Goal: Task Accomplishment & Management: Complete application form

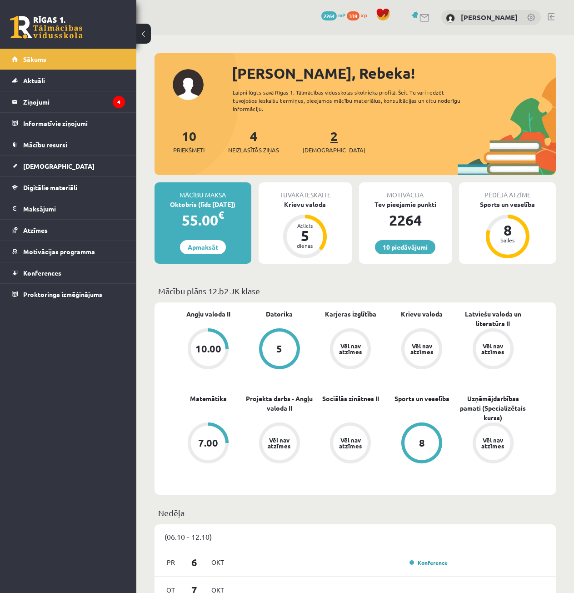
click at [321, 140] on link "2 Ieskaites" at bounding box center [334, 141] width 63 height 27
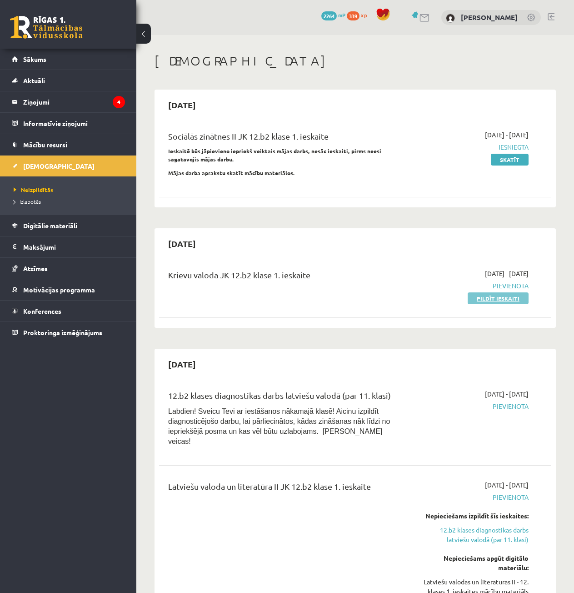
click at [486, 299] on link "Pildīt ieskaiti" at bounding box center [498, 298] width 61 height 12
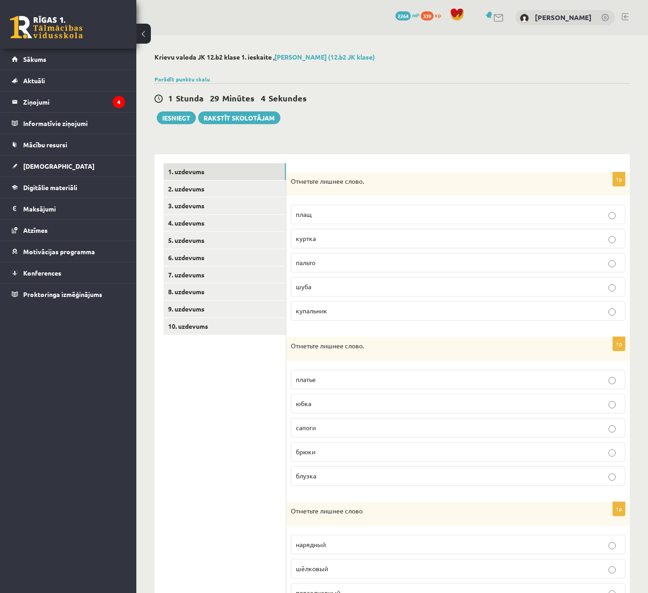
drag, startPoint x: 201, startPoint y: 386, endPoint x: 211, endPoint y: 379, distance: 12.1
click at [201, 386] on ul "1. uzdevums 2. uzdevums 3. uzdevums 4. uzdevums 5. uzdevums 6. uzdevums 7. uzde…" at bounding box center [225, 422] width 123 height 519
click at [312, 316] on p "купальник" at bounding box center [458, 311] width 325 height 10
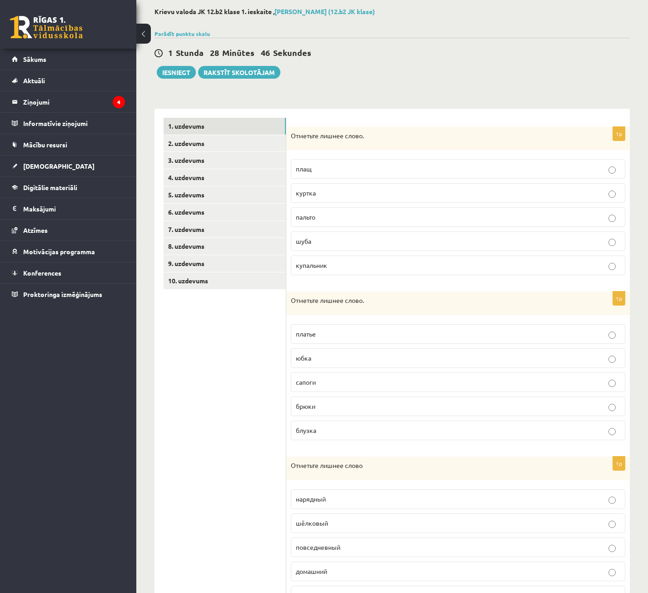
scroll to position [91, 0]
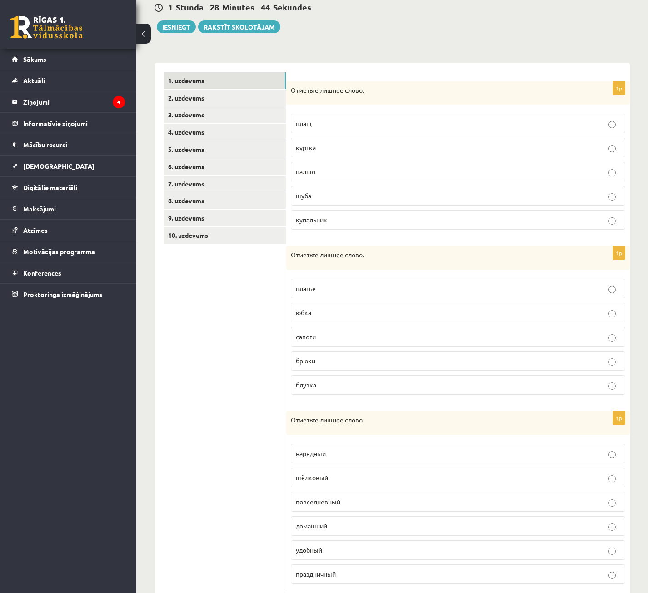
click at [328, 336] on p "сапоги" at bounding box center [458, 337] width 325 height 10
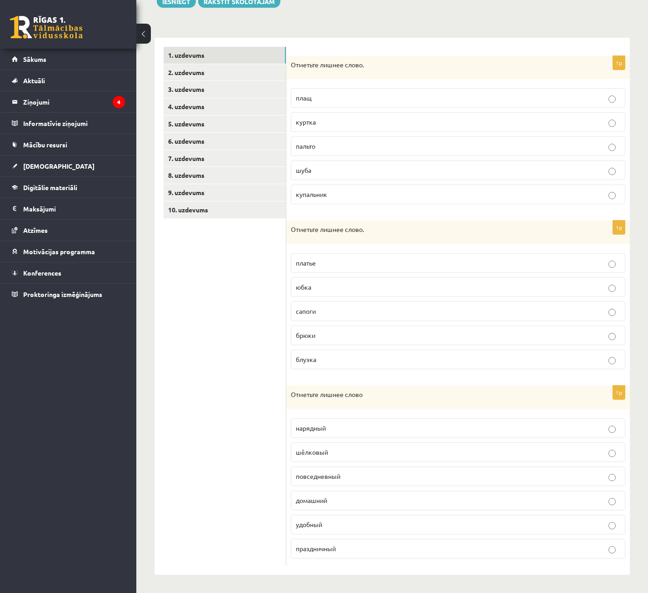
click at [346, 449] on p "шёлковый" at bounding box center [458, 452] width 325 height 10
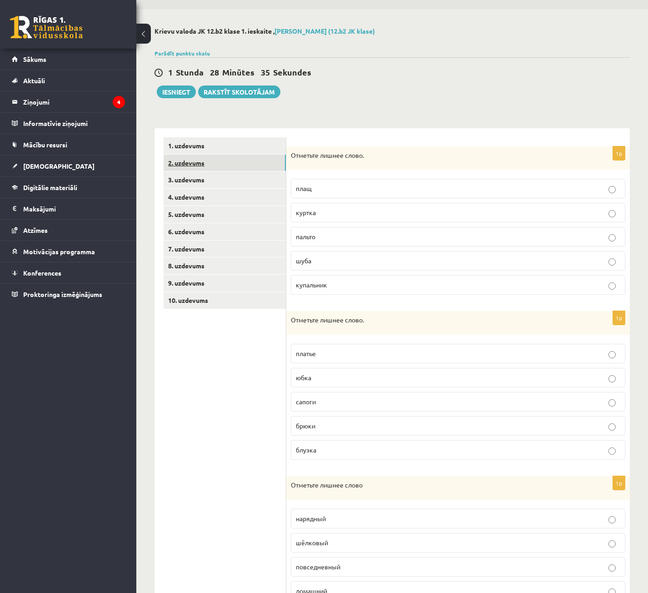
click at [224, 156] on link "2. uzdevums" at bounding box center [225, 163] width 122 height 17
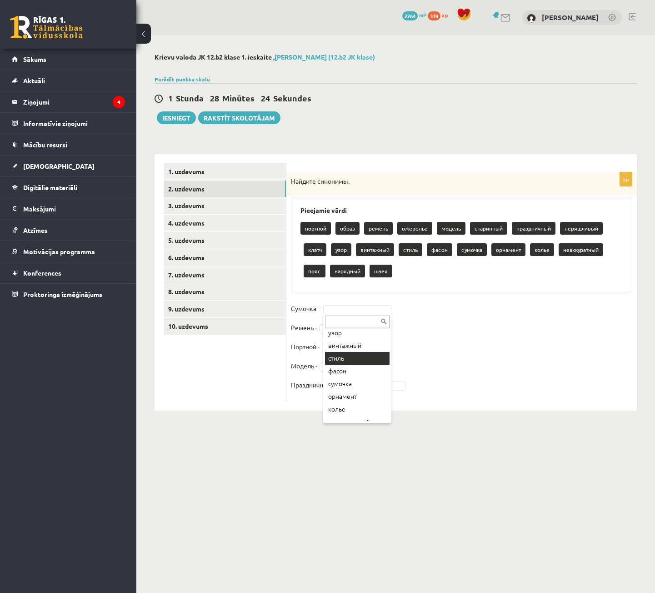
scroll to position [40, 0]
click at [381, 323] on fieldset "Сумочка – Ремень - Портной - Модель - Праздничный -" at bounding box center [461, 348] width 341 height 95
drag, startPoint x: 383, startPoint y: 272, endPoint x: 387, endPoint y: 279, distance: 7.7
drag, startPoint x: 383, startPoint y: 271, endPoint x: 367, endPoint y: 315, distance: 47.0
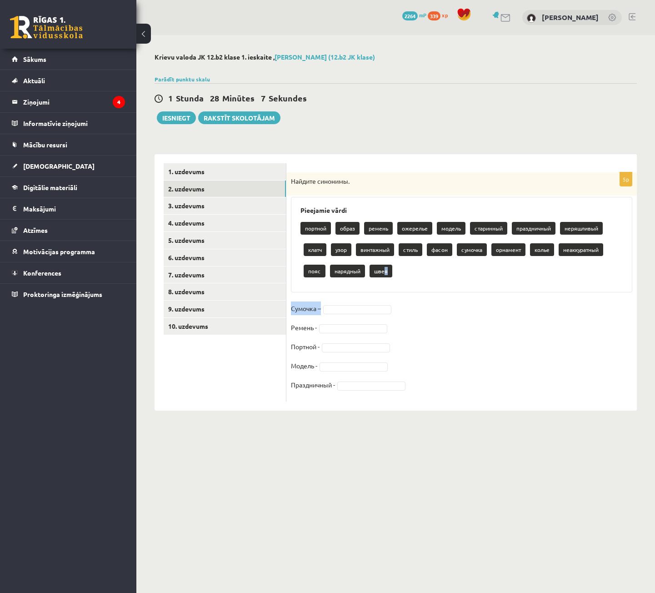
click at [367, 315] on div "5p Найдите синонимы. Pieejamie vārdi портной образ ремень ожерелье модель стари…" at bounding box center [461, 286] width 351 height 229
drag, startPoint x: 331, startPoint y: 267, endPoint x: 335, endPoint y: 283, distance: 16.8
click at [331, 268] on p "нарядный" at bounding box center [347, 271] width 35 height 13
click at [359, 316] on fieldset "Сумочка – Ремень - Портной - Модель - Праздничный -" at bounding box center [461, 348] width 341 height 95
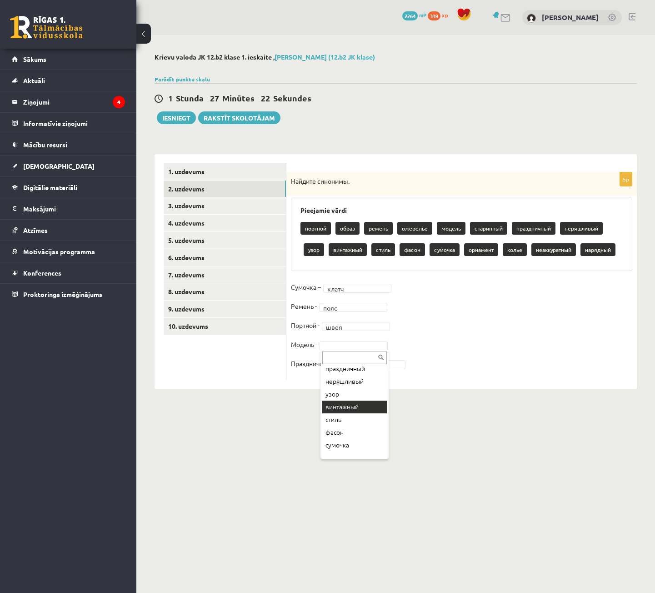
scroll to position [4, 0]
drag, startPoint x: 349, startPoint y: 394, endPoint x: 350, endPoint y: 382, distance: 11.9
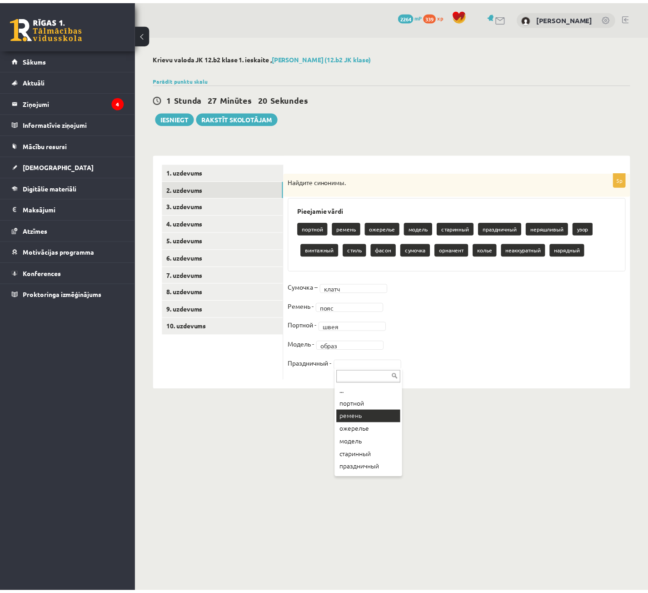
scroll to position [125, 0]
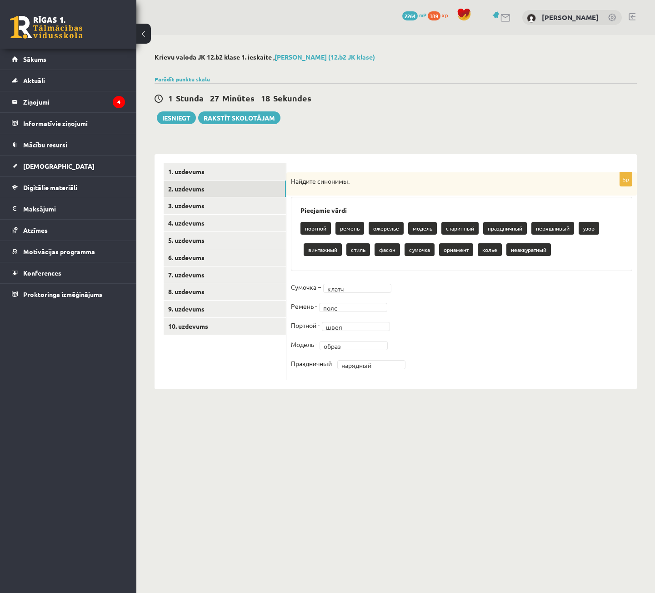
click at [420, 425] on body "0 Dāvanas 2264 mP 339 xp [PERSON_NAME] Sākums Aktuāli Kā mācīties eSKOLĀ Kontak…" at bounding box center [327, 296] width 655 height 593
click at [211, 210] on link "3. uzdevums" at bounding box center [225, 205] width 122 height 17
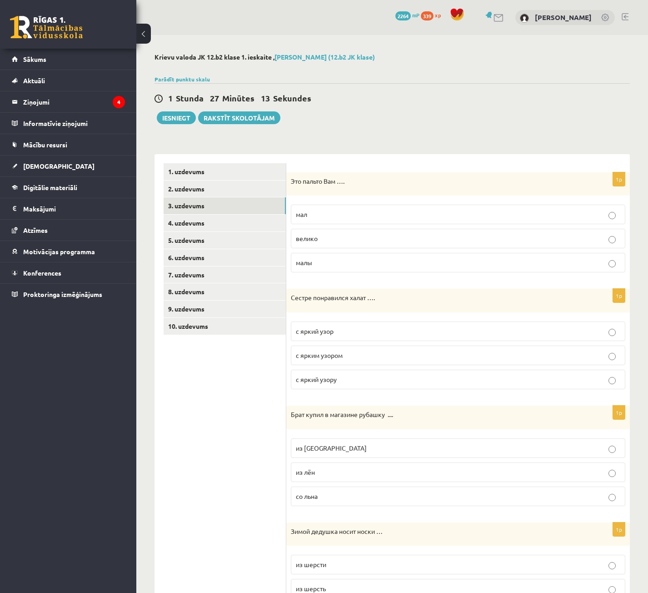
click at [344, 240] on p "велико" at bounding box center [458, 239] width 325 height 10
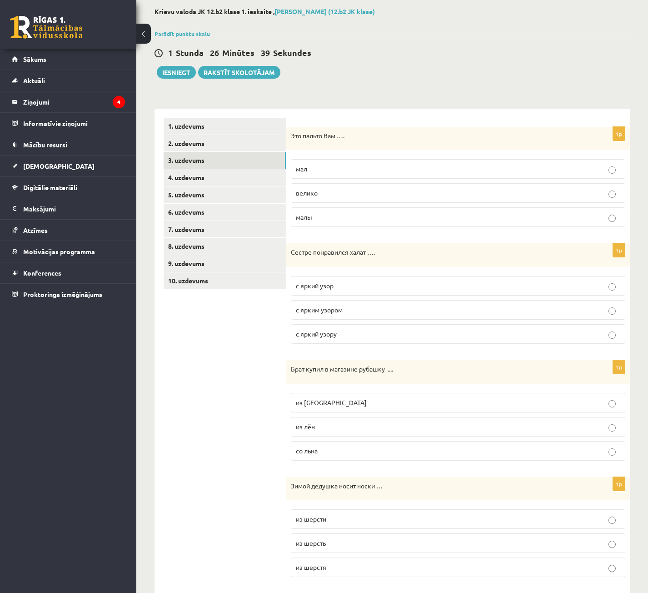
click at [122, 402] on div "0 Dāvanas 2264 mP 339 xp [PERSON_NAME] Sākums Aktuāli Kā mācīties eSKOLĀ Kontak…" at bounding box center [68, 296] width 136 height 593
click at [333, 304] on label "с ярким узором" at bounding box center [458, 310] width 335 height 20
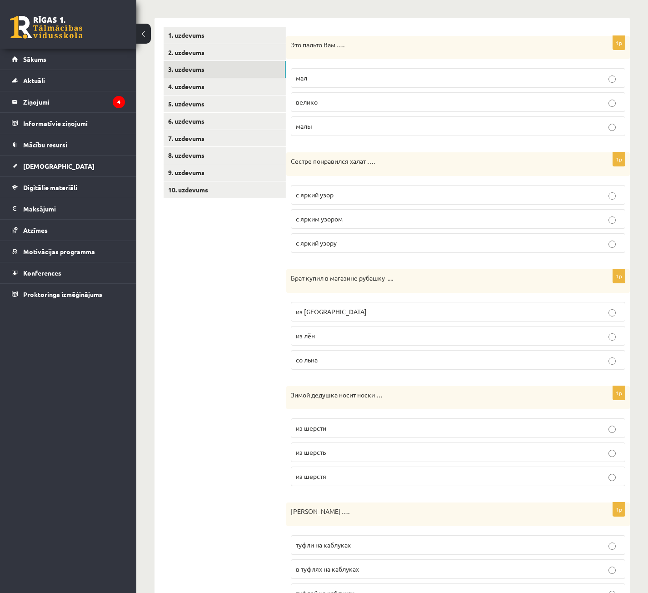
scroll to position [182, 0]
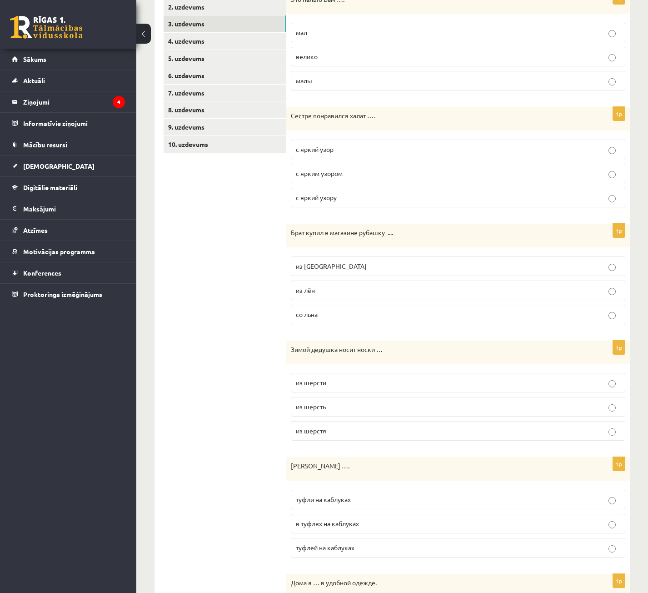
click at [334, 270] on p "из [GEOGRAPHIC_DATA]" at bounding box center [458, 266] width 325 height 10
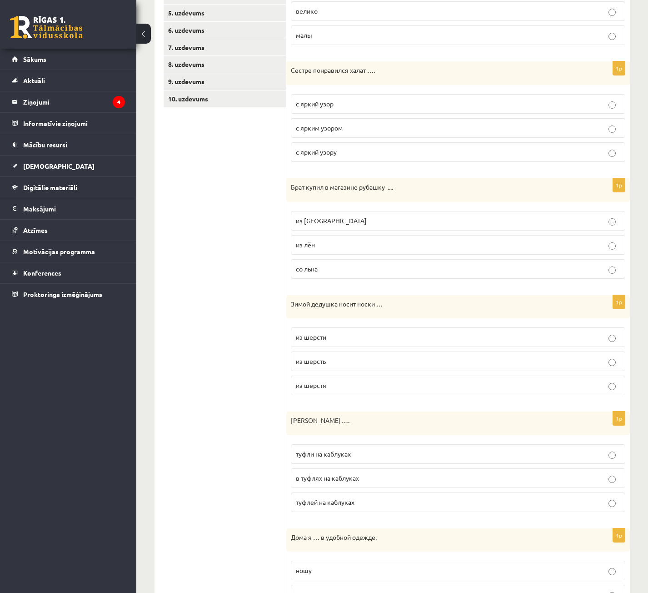
scroll to position [273, 0]
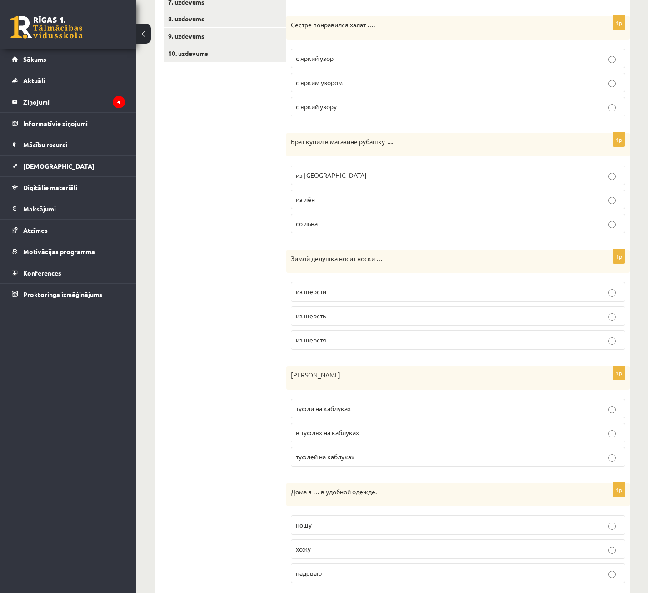
click at [343, 298] on label "из шерсти" at bounding box center [458, 292] width 335 height 20
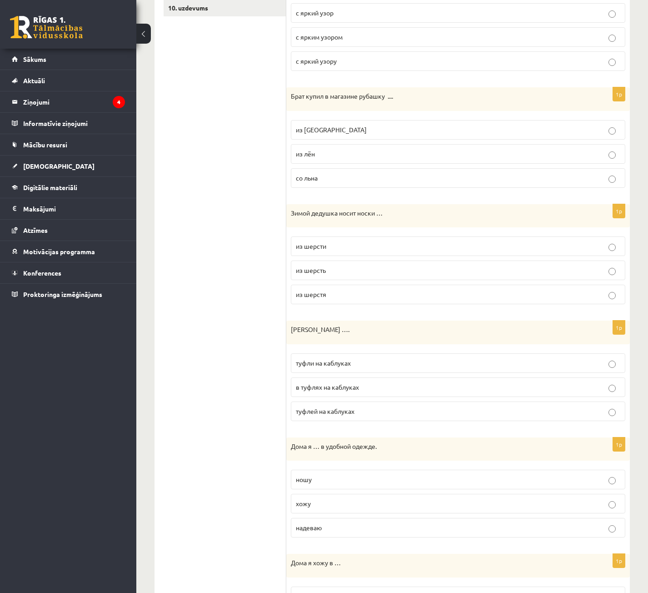
scroll to position [364, 0]
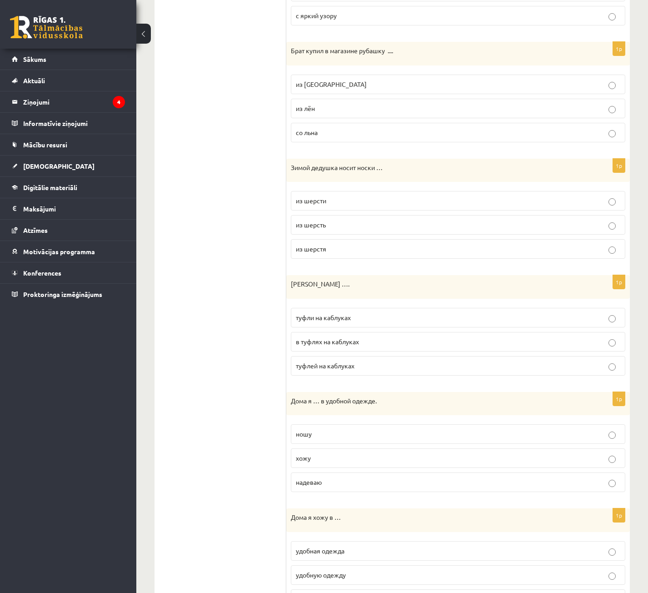
click at [418, 316] on p "туфли на каблуках" at bounding box center [458, 318] width 325 height 10
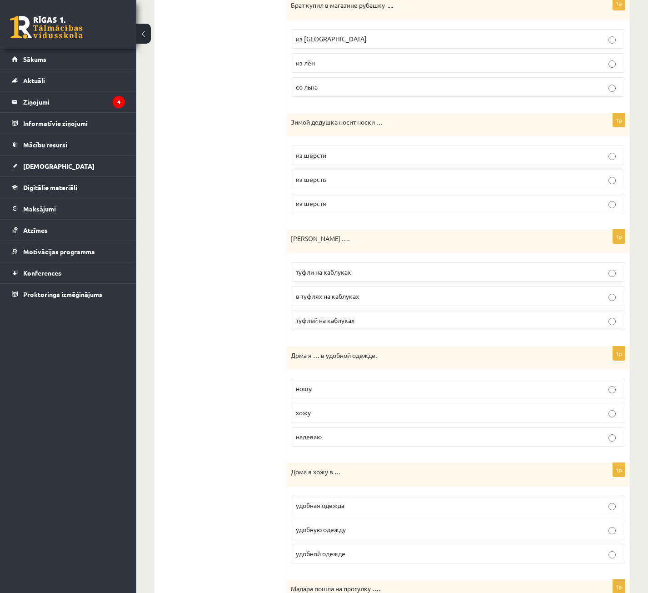
scroll to position [455, 0]
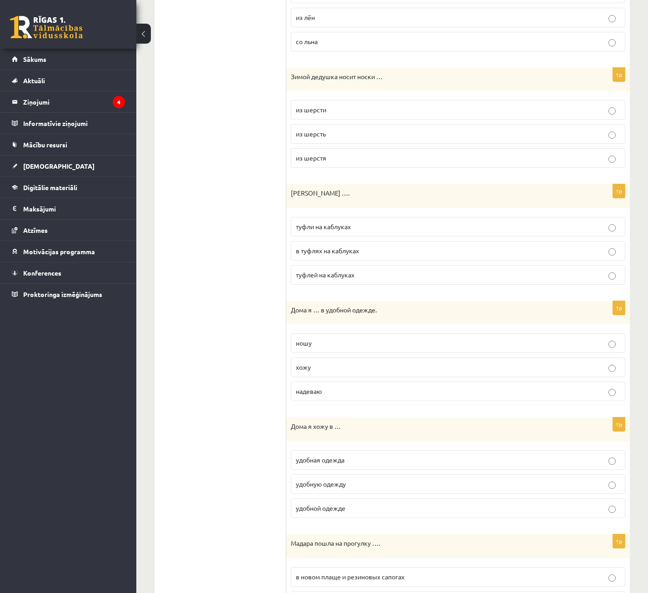
click at [359, 365] on p "хожу" at bounding box center [458, 367] width 325 height 10
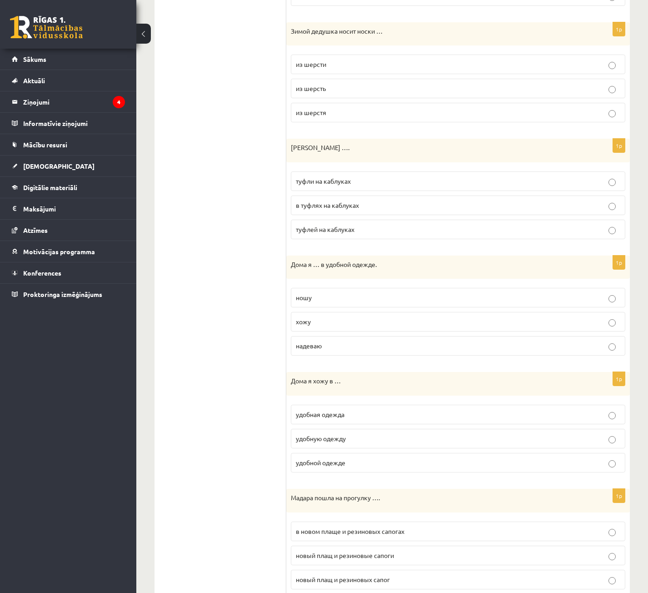
scroll to position [546, 0]
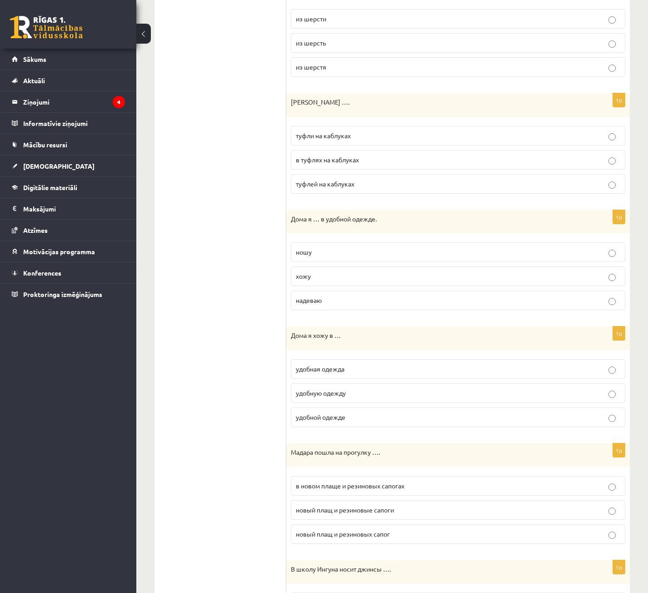
click at [344, 422] on label "удобной одежде" at bounding box center [458, 417] width 335 height 20
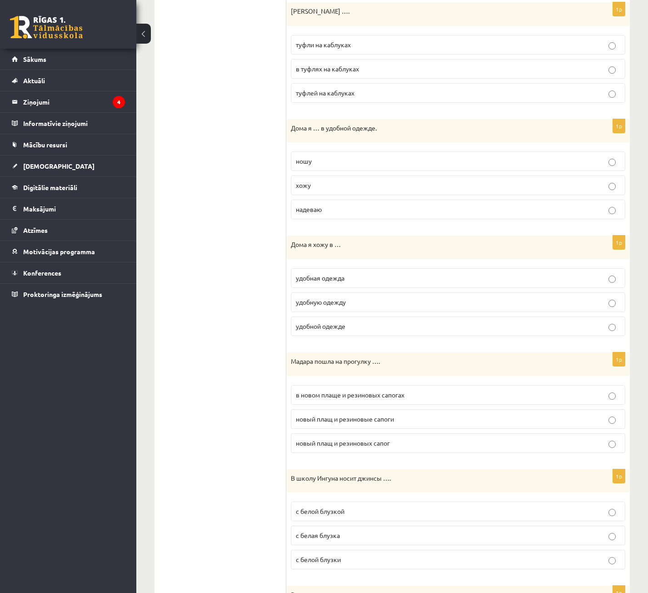
scroll to position [728, 0]
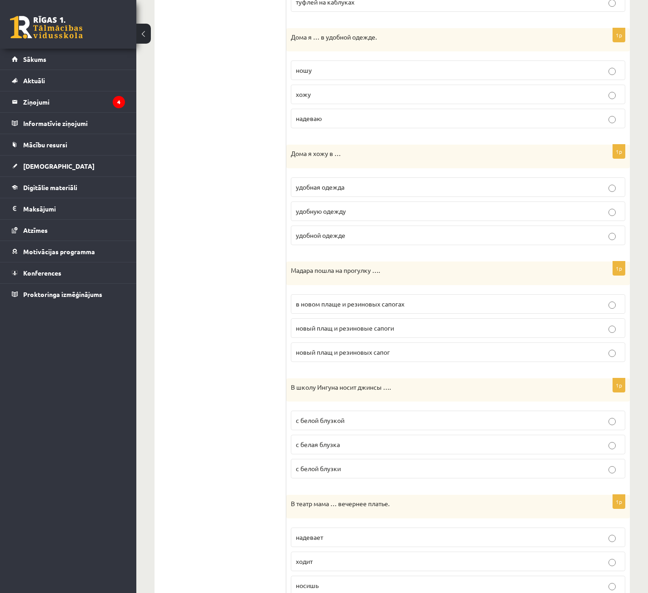
click at [355, 303] on span "в новом плаще и резиновых сапогах" at bounding box center [350, 304] width 109 height 8
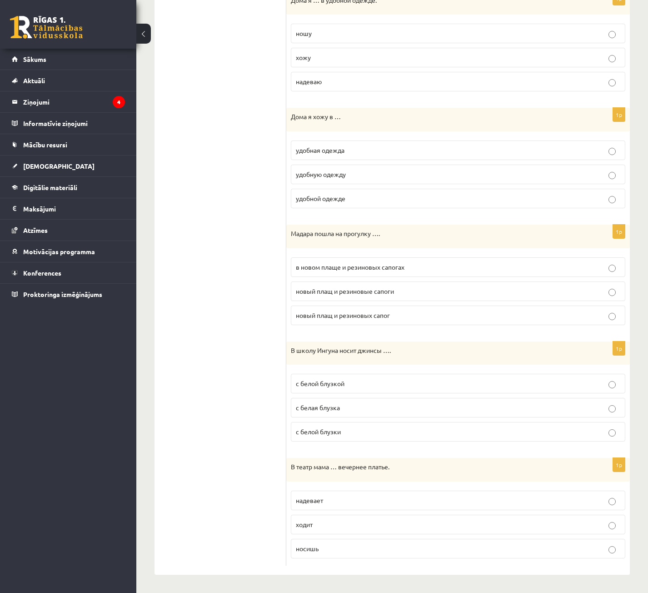
click at [310, 387] on span "с белой блузкой" at bounding box center [320, 383] width 49 height 8
click at [325, 506] on label "надевает" at bounding box center [458, 501] width 335 height 20
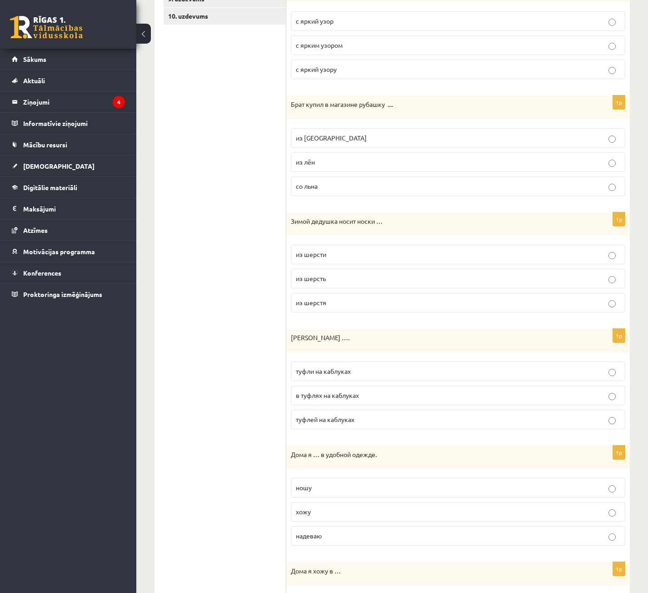
scroll to position [83, 0]
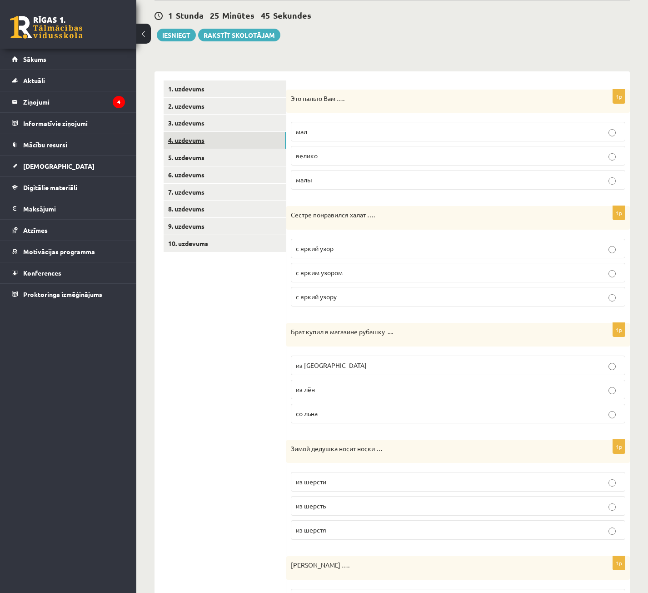
click at [229, 134] on link "4. uzdevums" at bounding box center [225, 140] width 122 height 17
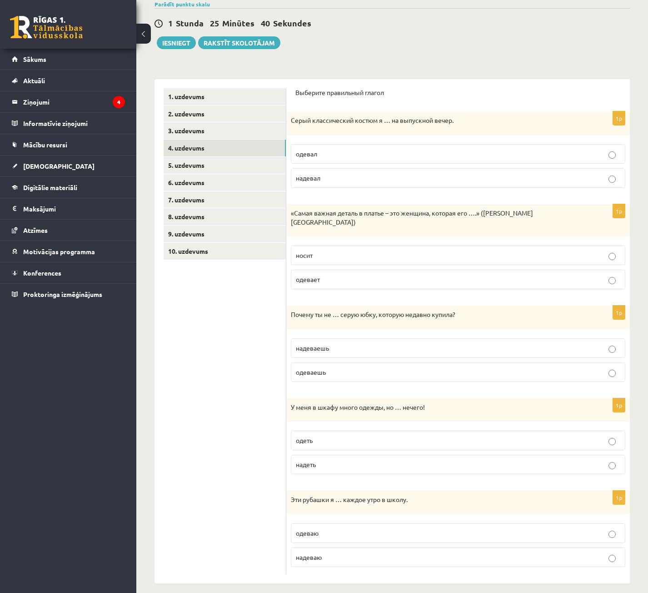
click at [319, 153] on p "одевал" at bounding box center [458, 154] width 325 height 10
click at [328, 251] on p "носит" at bounding box center [458, 256] width 325 height 10
click at [327, 344] on span "надеваешь" at bounding box center [312, 348] width 33 height 8
click at [326, 368] on span "одеваешь" at bounding box center [311, 372] width 30 height 8
click at [321, 436] on p "одеть" at bounding box center [458, 441] width 325 height 10
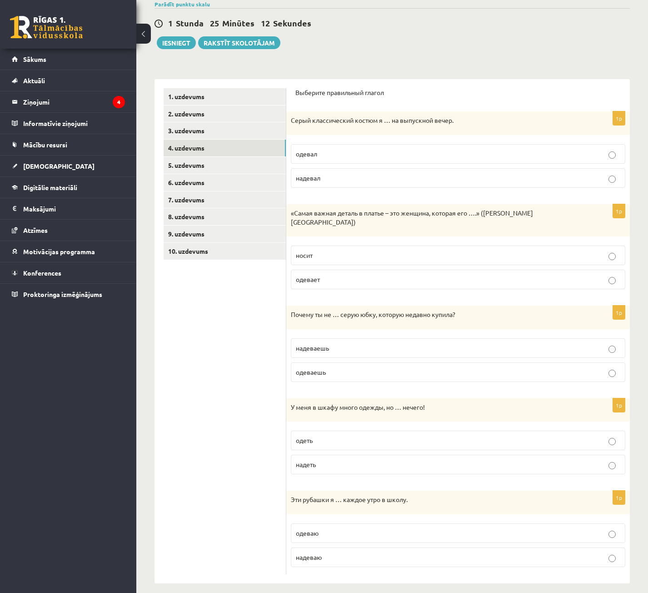
click at [325, 528] on p "одеваю" at bounding box center [458, 533] width 325 height 10
click at [260, 169] on link "5. uzdevums" at bounding box center [225, 165] width 122 height 17
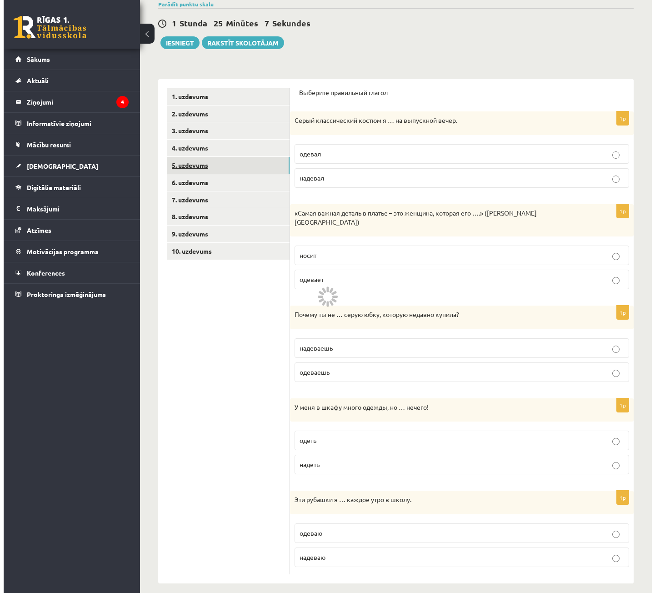
scroll to position [0, 0]
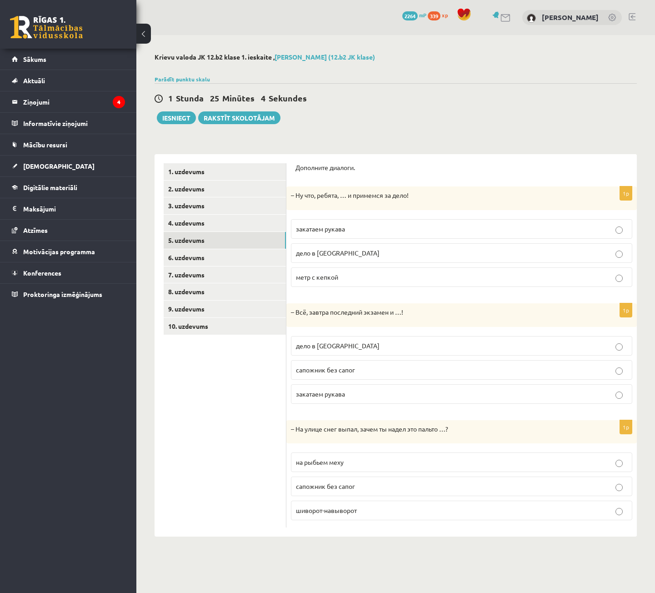
click at [366, 226] on p "закатаем рукава" at bounding box center [461, 229] width 331 height 10
click at [341, 340] on label "дело в [GEOGRAPHIC_DATA]" at bounding box center [461, 346] width 341 height 20
click at [322, 456] on label "на рыбьем меху" at bounding box center [461, 462] width 341 height 20
click at [202, 252] on link "6. uzdevums" at bounding box center [225, 257] width 122 height 17
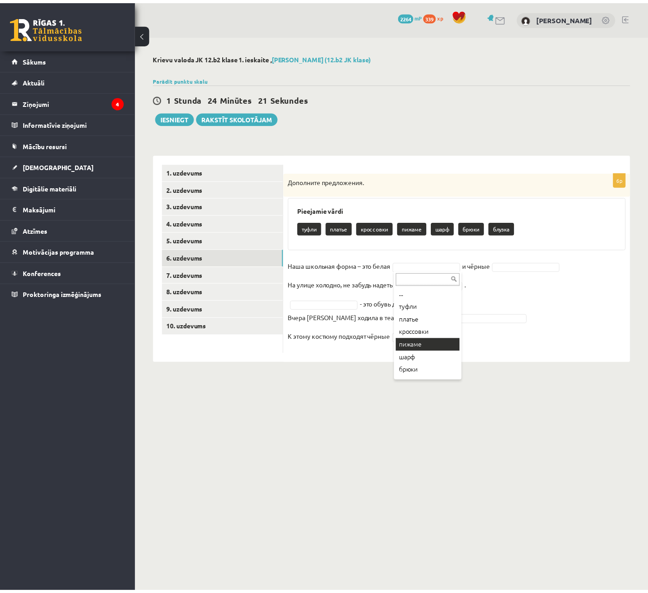
scroll to position [11, 0]
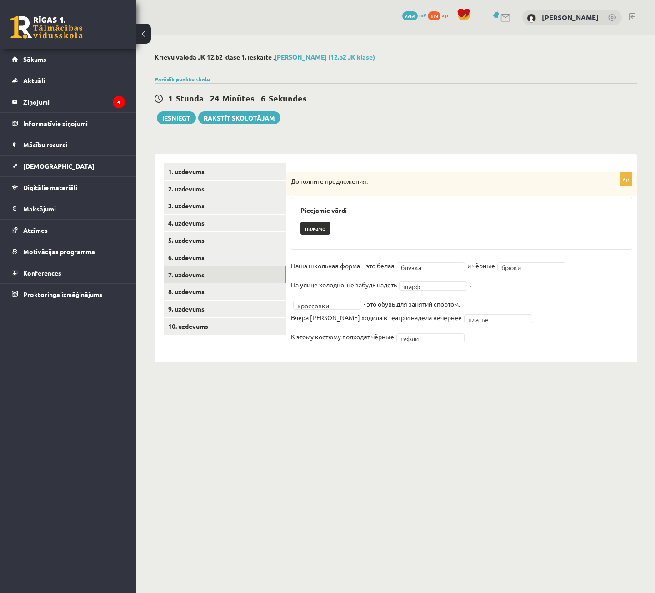
click at [228, 269] on link "7. uzdevums" at bounding box center [225, 274] width 122 height 17
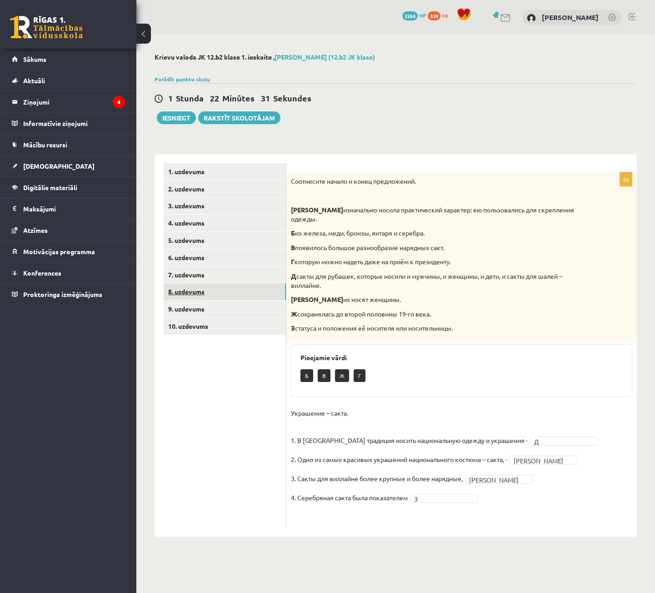
click at [248, 291] on link "8. uzdevums" at bounding box center [225, 291] width 122 height 17
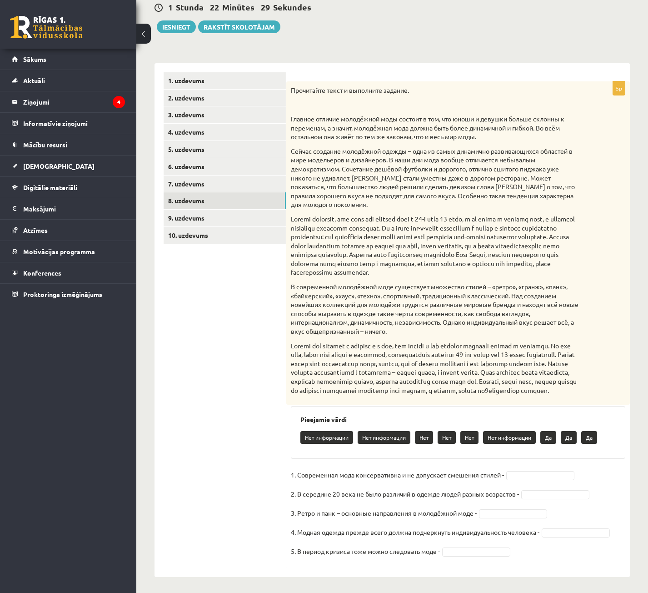
scroll to position [111, 0]
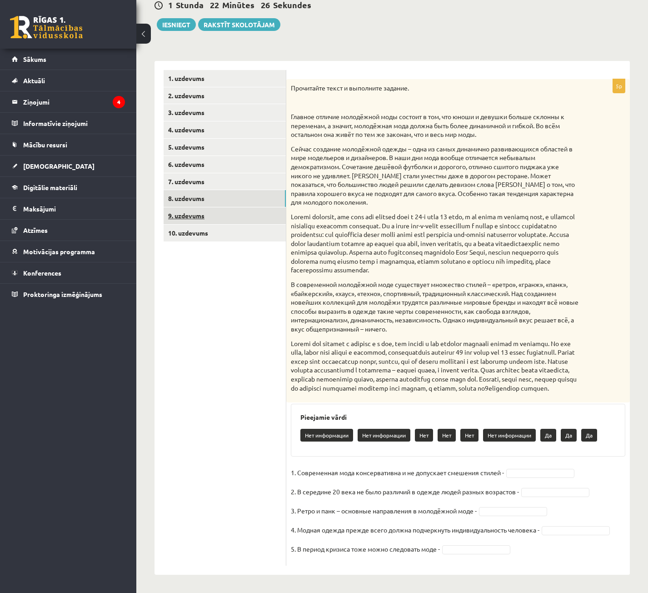
click at [202, 207] on link "9. uzdevums" at bounding box center [225, 215] width 122 height 17
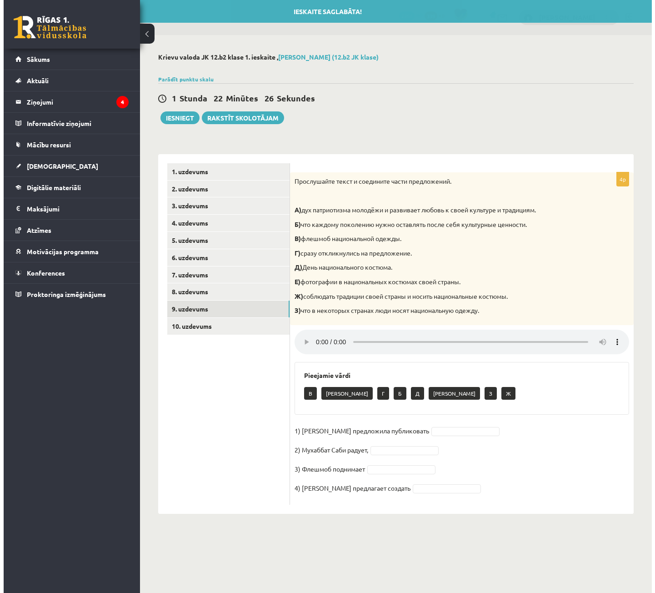
scroll to position [0, 0]
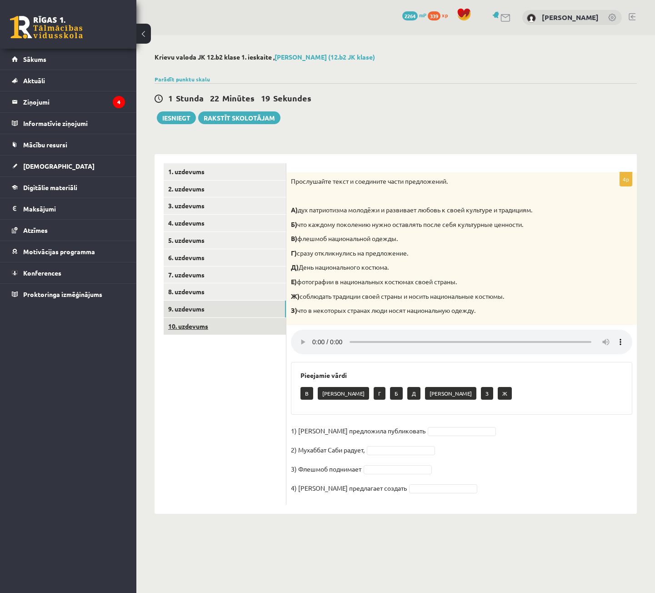
click at [194, 320] on link "10. uzdevums" at bounding box center [225, 326] width 122 height 17
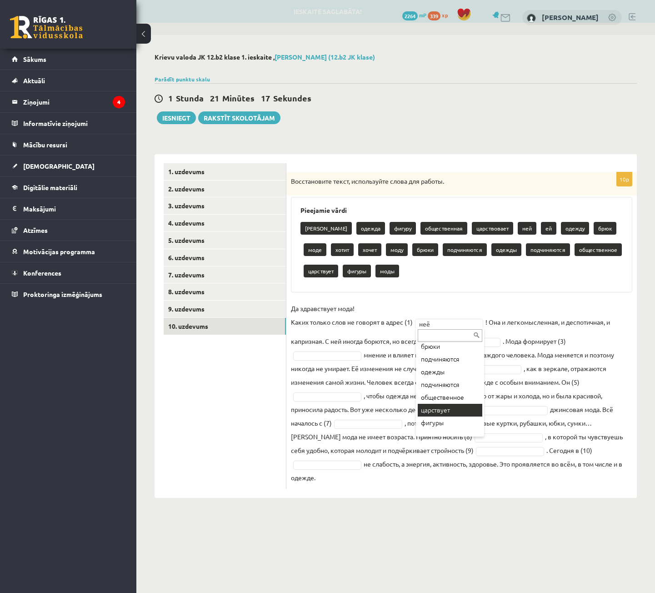
scroll to position [189, 0]
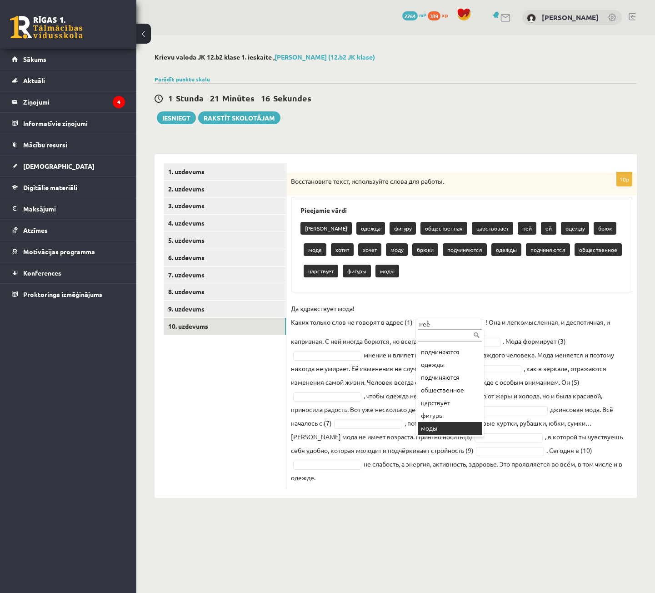
drag, startPoint x: 442, startPoint y: 425, endPoint x: 451, endPoint y: 405, distance: 22.6
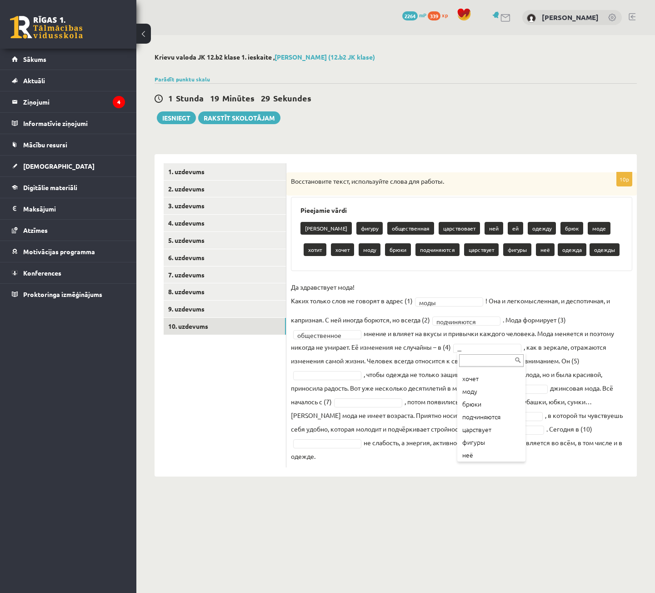
scroll to position [45, 0]
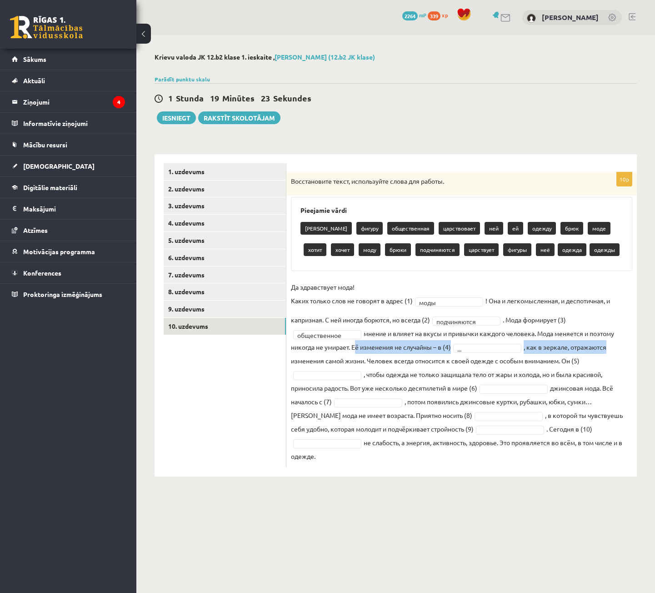
drag, startPoint x: 354, startPoint y: 346, endPoint x: 617, endPoint y: 352, distance: 262.9
click at [574, 352] on fieldset "**********" at bounding box center [461, 371] width 341 height 183
click at [518, 360] on fieldset "**********" at bounding box center [461, 371] width 341 height 183
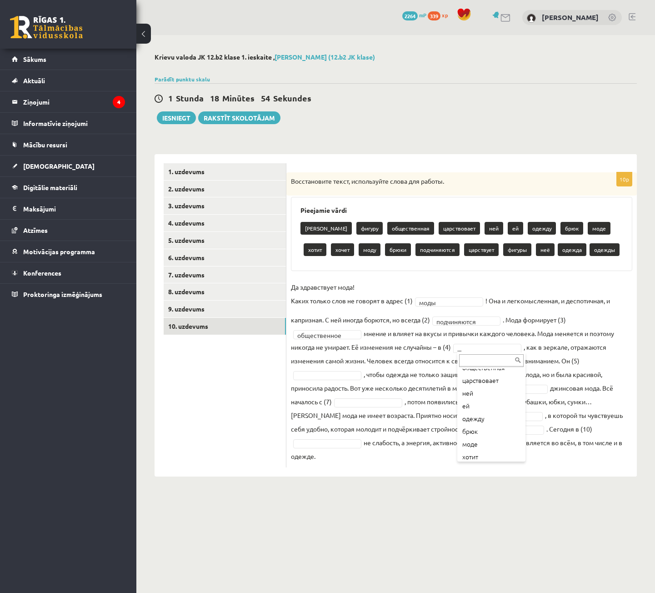
scroll to position [0, 0]
drag, startPoint x: 442, startPoint y: 347, endPoint x: 455, endPoint y: 349, distance: 12.8
click at [446, 347] on fieldset "**********" at bounding box center [461, 371] width 341 height 183
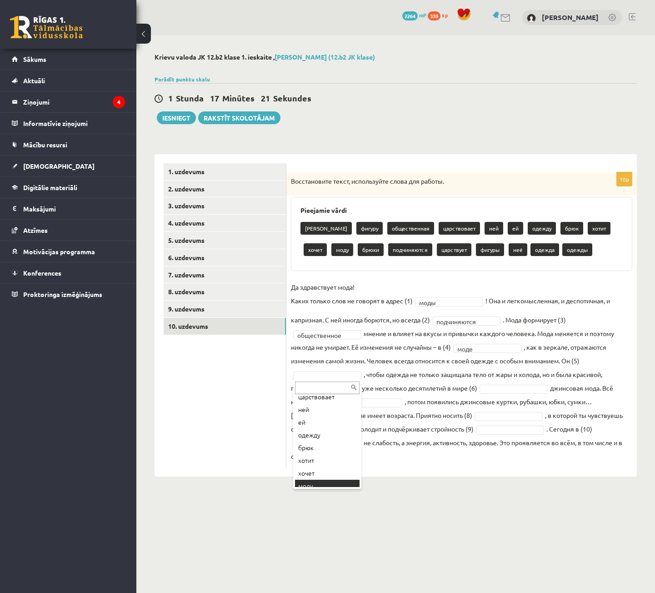
scroll to position [102, 0]
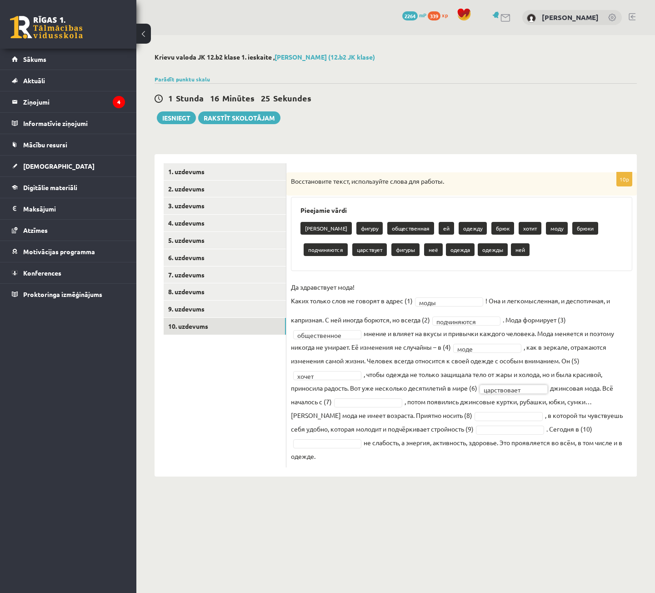
click at [528, 394] on fieldset "**********" at bounding box center [461, 371] width 341 height 183
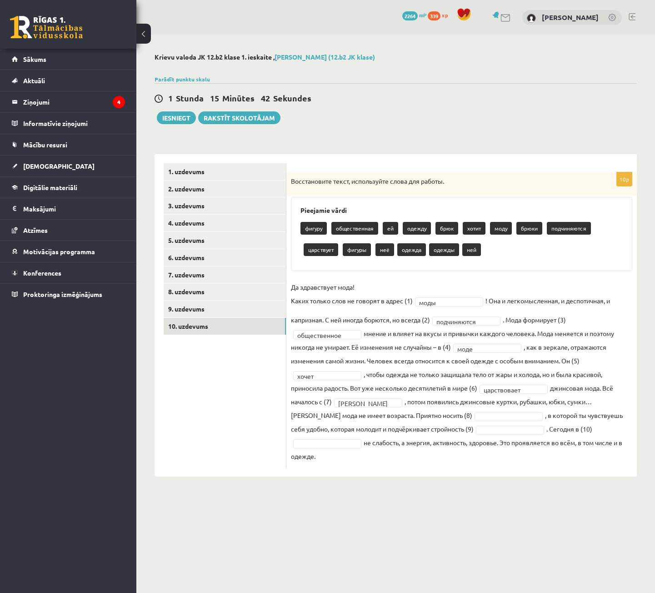
click at [368, 408] on fieldset "**********" at bounding box center [461, 371] width 341 height 183
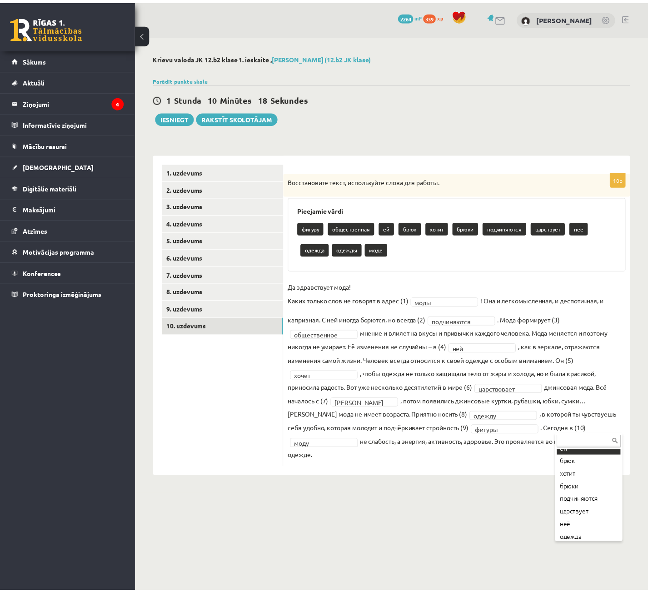
scroll to position [75, 0]
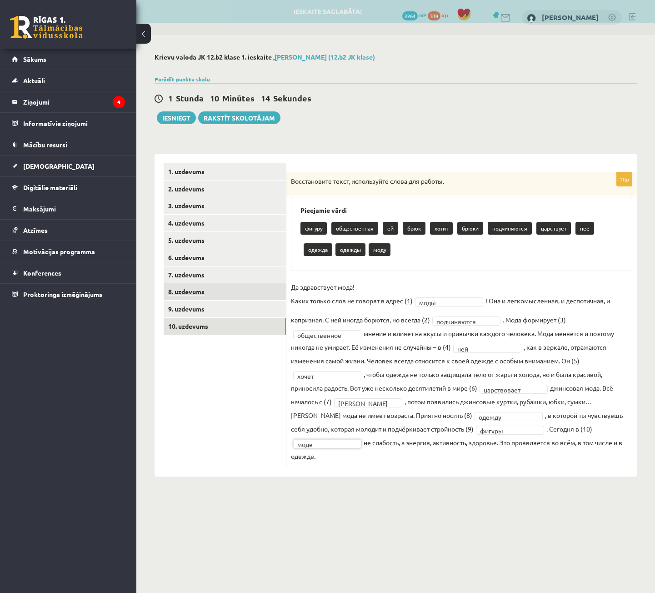
click at [201, 289] on link "8. uzdevums" at bounding box center [225, 291] width 122 height 17
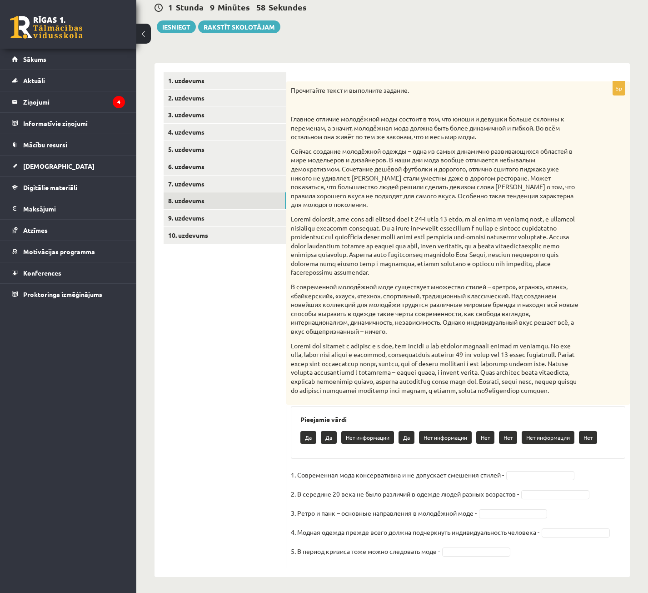
scroll to position [111, 0]
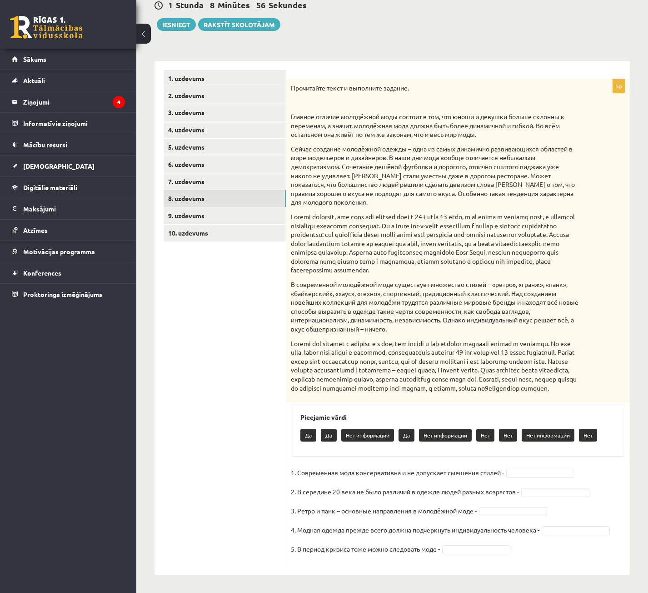
click at [193, 322] on ul "1. uzdevums 2. uzdevums 3. uzdevums 4. uzdevums 5. uzdevums 6. uzdevums 7. uzde…" at bounding box center [225, 318] width 123 height 496
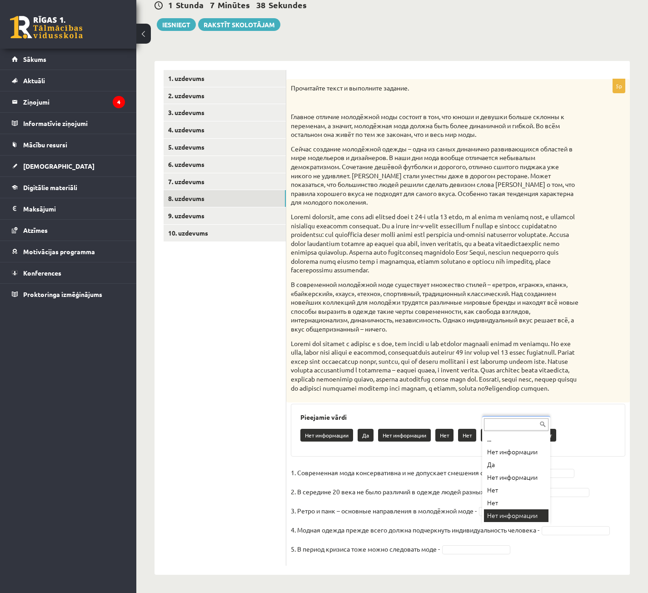
scroll to position [11, 0]
click at [330, 507] on p "3. Ретро и панк – основные направления в молодёжной моде -" at bounding box center [384, 511] width 186 height 14
click at [532, 537] on p "4. Модная одежда прежде всего должна подчеркнуть индивидуальность человека -" at bounding box center [415, 530] width 249 height 14
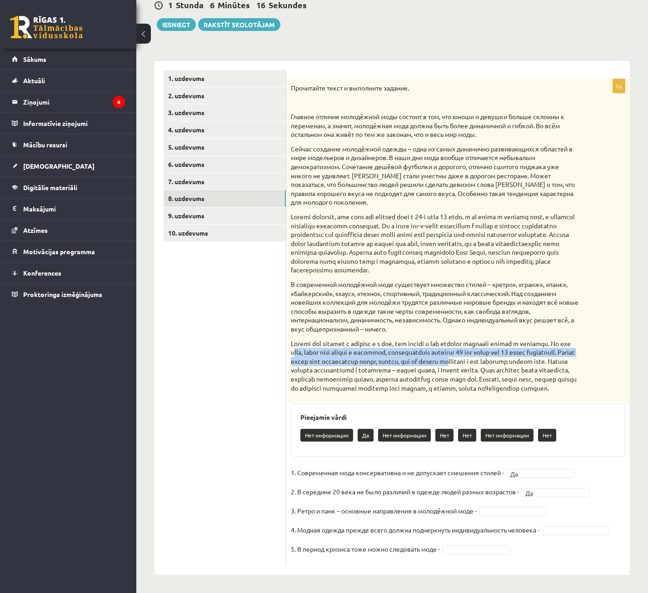
drag, startPoint x: 338, startPoint y: 342, endPoint x: 544, endPoint y: 354, distance: 206.3
click at [544, 354] on p at bounding box center [435, 366] width 289 height 54
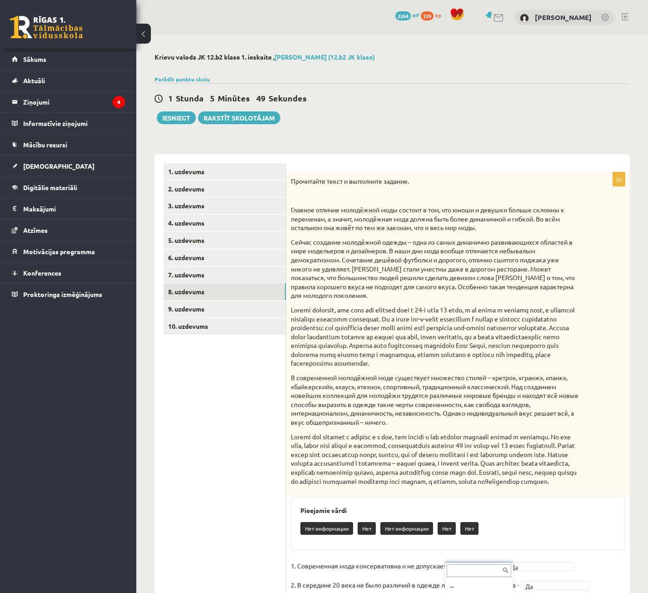
scroll to position [111, 0]
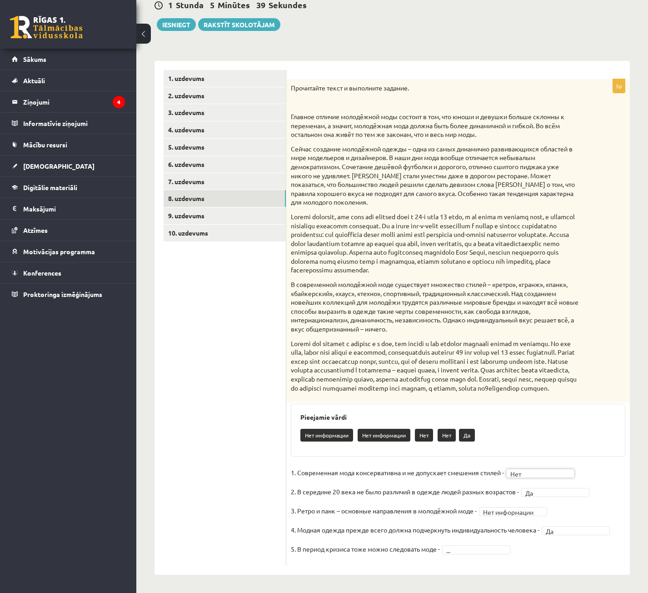
click at [467, 556] on fieldset "**********" at bounding box center [458, 513] width 335 height 95
click at [213, 207] on link "9. uzdevums" at bounding box center [225, 215] width 122 height 17
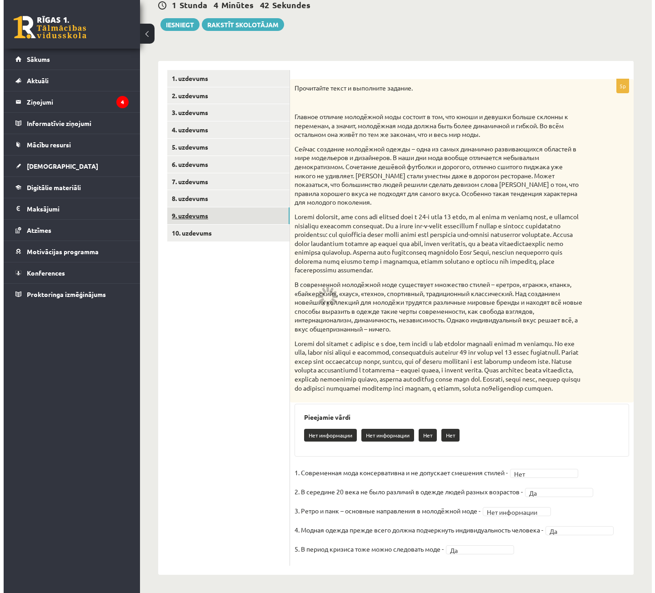
scroll to position [0, 0]
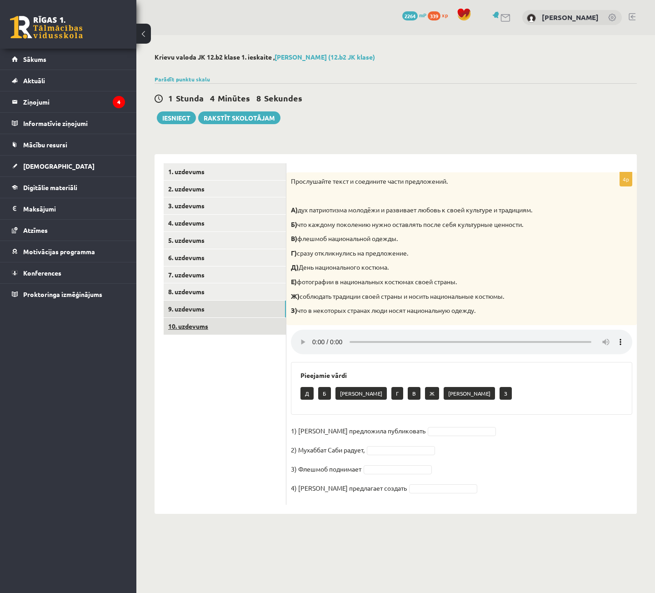
click at [221, 320] on link "10. uzdevums" at bounding box center [225, 326] width 122 height 17
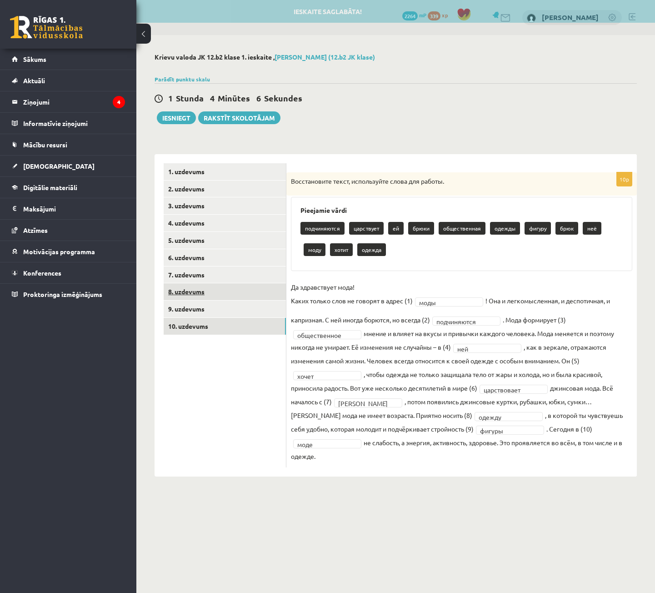
click at [219, 300] on link "8. uzdevums" at bounding box center [225, 291] width 122 height 17
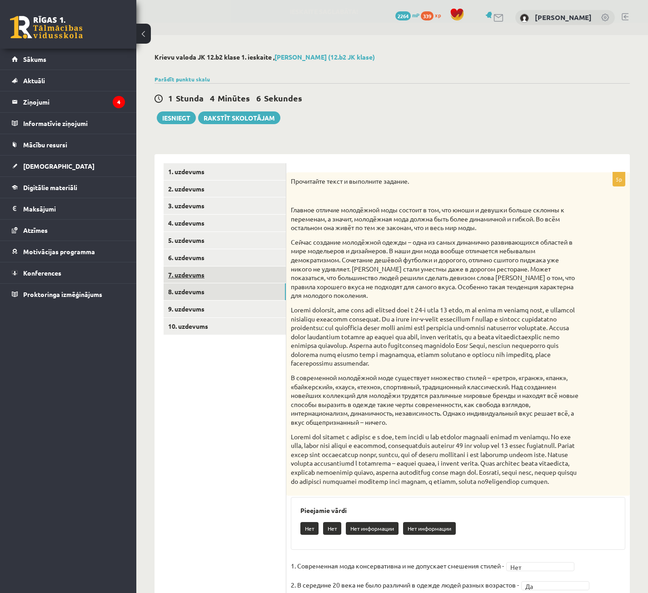
click at [221, 280] on link "7. uzdevums" at bounding box center [225, 274] width 122 height 17
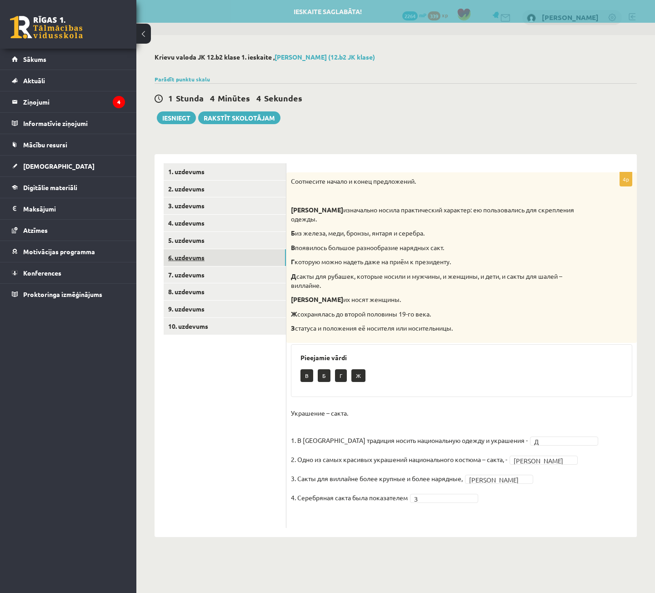
click at [227, 262] on link "6. uzdevums" at bounding box center [225, 257] width 122 height 17
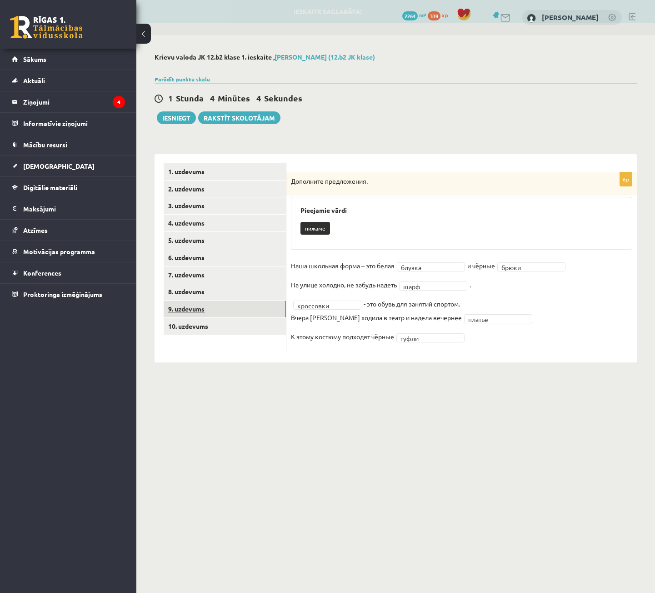
click at [220, 305] on link "9. uzdevums" at bounding box center [225, 309] width 122 height 17
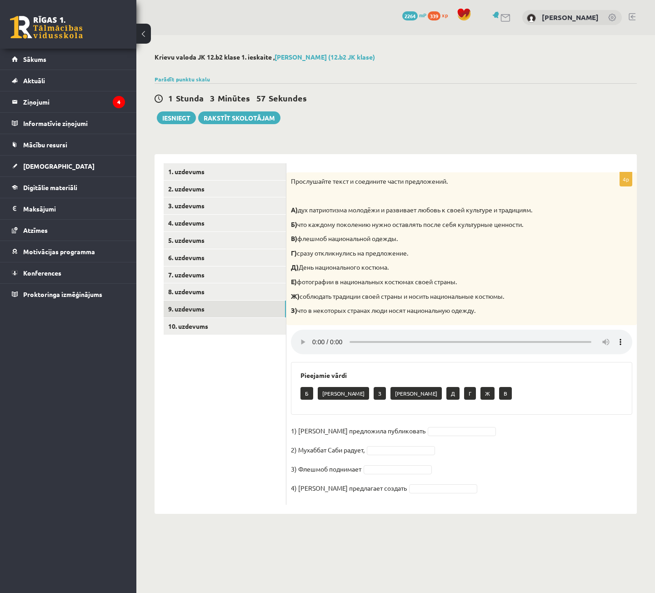
click at [399, 268] on p "Д) День национального костюма." at bounding box center [439, 267] width 296 height 9
drag, startPoint x: 507, startPoint y: 366, endPoint x: 498, endPoint y: 366, distance: 8.2
click at [505, 366] on div "Pieejamie vārdi Б А З Е Д Г Ж В" at bounding box center [461, 388] width 341 height 53
drag, startPoint x: 376, startPoint y: 295, endPoint x: 431, endPoint y: 296, distance: 54.1
click at [431, 296] on p "Ж) соблюдать традиции своей страны и носить национальные костюмы." at bounding box center [439, 296] width 296 height 9
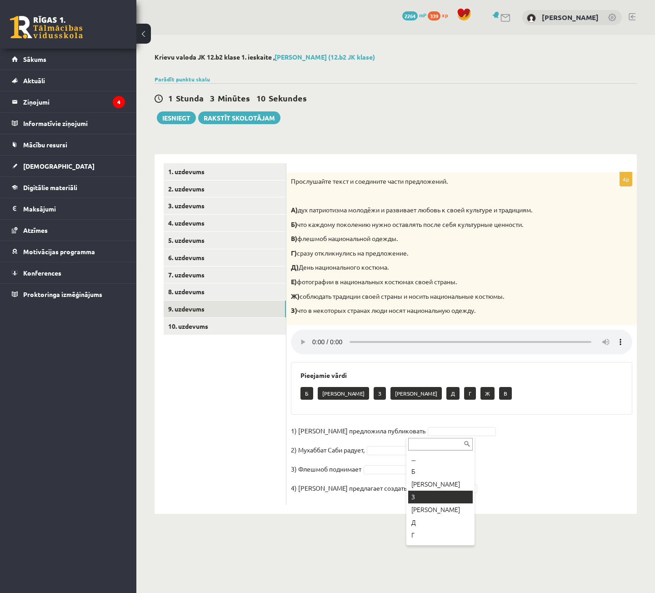
scroll to position [24, 0]
click at [339, 453] on p "2) Мухаббат Саби радует," at bounding box center [328, 450] width 74 height 14
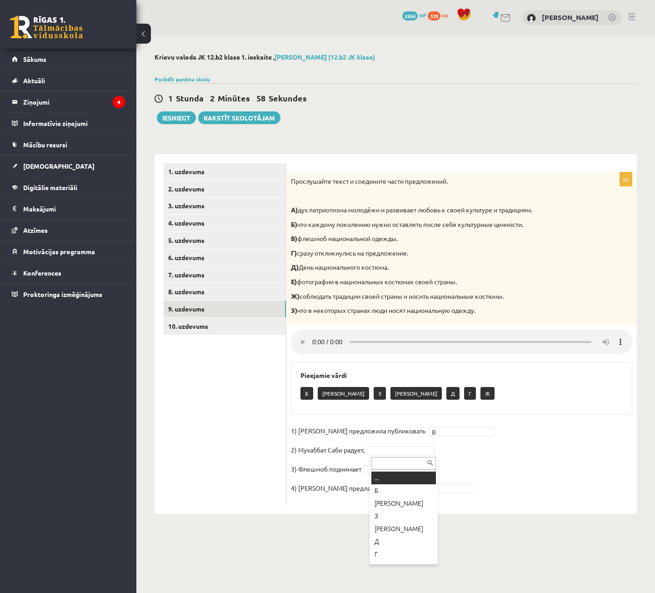
drag, startPoint x: 317, startPoint y: 475, endPoint x: 324, endPoint y: 474, distance: 6.4
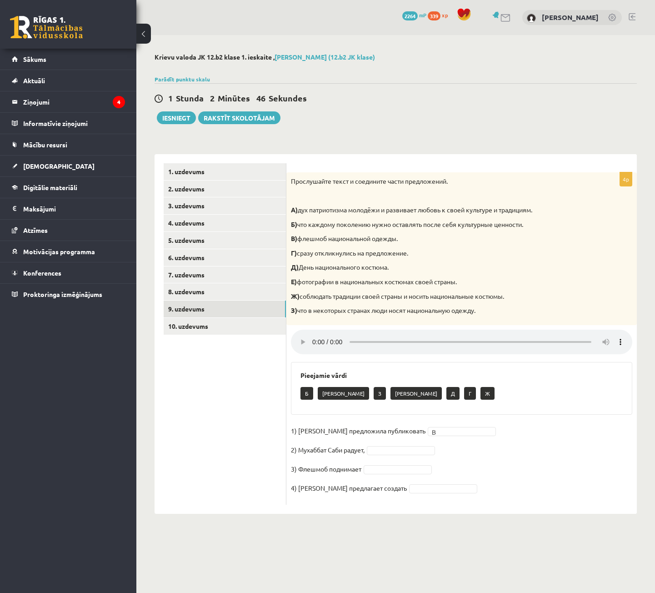
drag, startPoint x: 309, startPoint y: 342, endPoint x: 296, endPoint y: 353, distance: 17.4
click at [296, 361] on div "4p Прослушайте текст и соедините части предложений. А) дух патриотизма молодёжи…" at bounding box center [461, 338] width 351 height 332
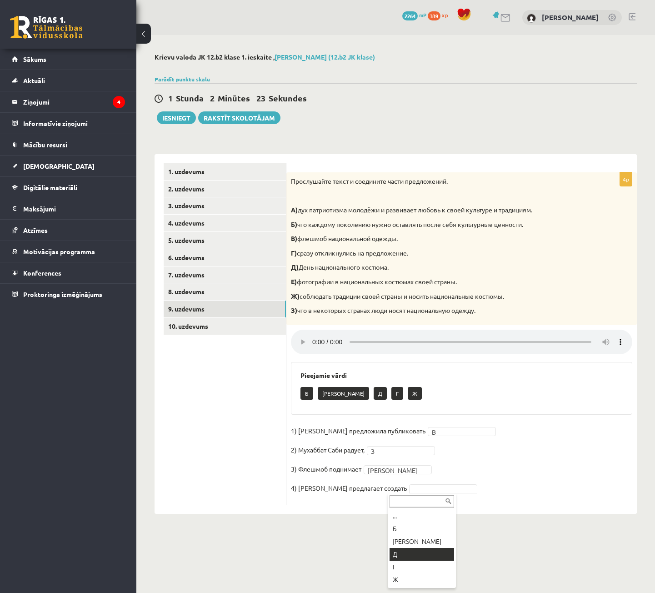
drag, startPoint x: 403, startPoint y: 553, endPoint x: 399, endPoint y: 542, distance: 11.4
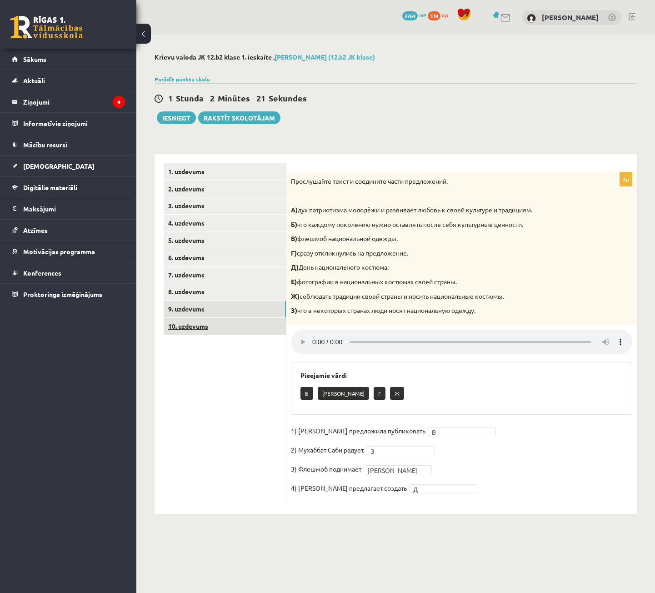
click at [216, 320] on link "10. uzdevums" at bounding box center [225, 326] width 122 height 17
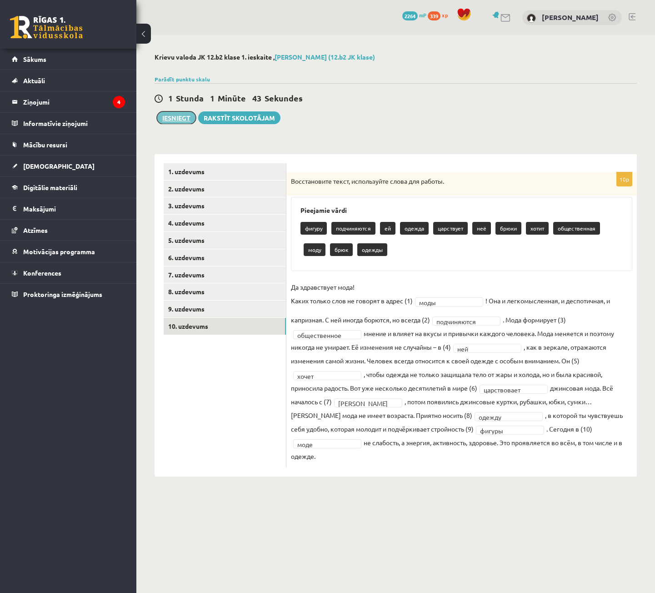
click at [182, 117] on button "Iesniegt" at bounding box center [176, 117] width 39 height 13
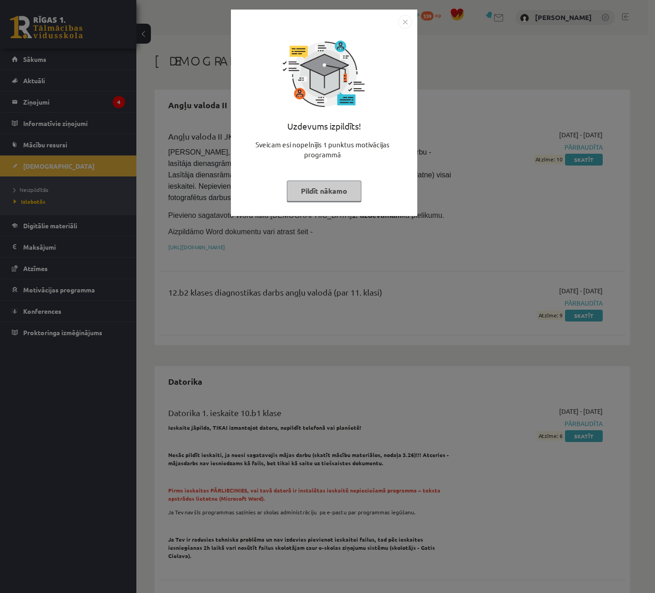
click at [408, 19] on img "Close" at bounding box center [405, 22] width 14 height 14
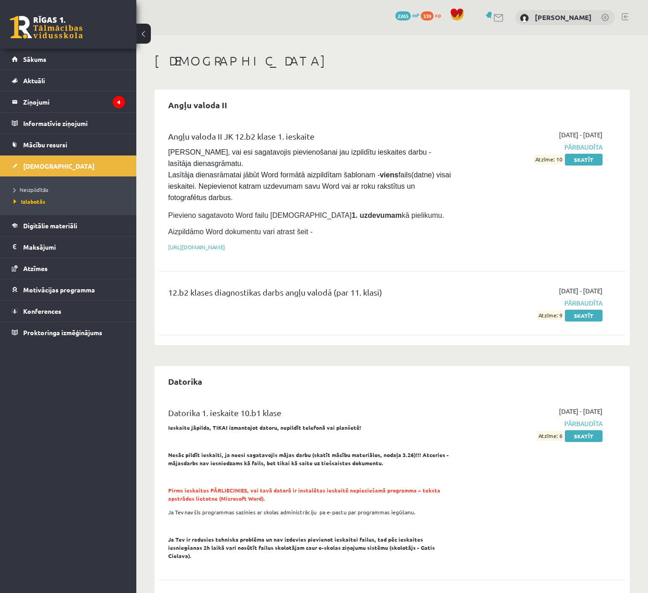
click at [105, 33] on div "0 Dāvanas 2265 mP 339 xp" at bounding box center [68, 24] width 136 height 49
click at [64, 55] on link "Sākums" at bounding box center [68, 59] width 113 height 21
